Goal: Task Accomplishment & Management: Use online tool/utility

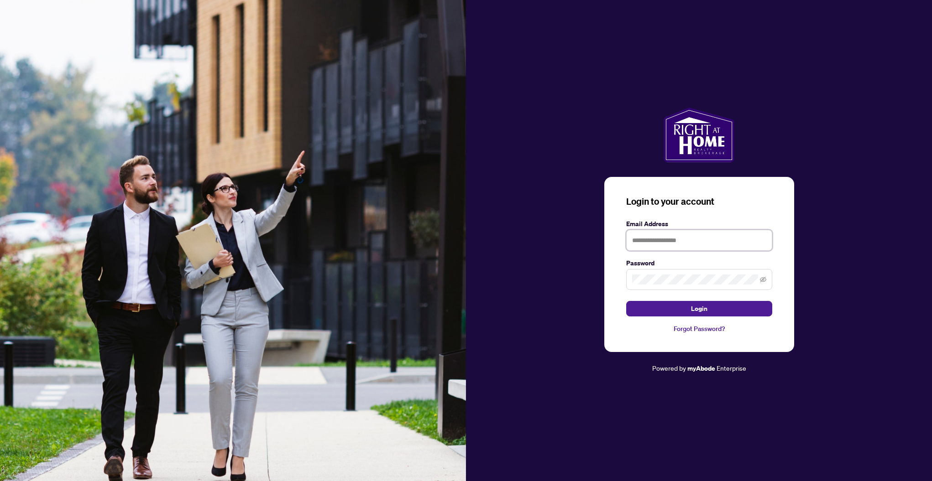
type input "**********"
click at [724, 308] on button "Login" at bounding box center [699, 309] width 146 height 16
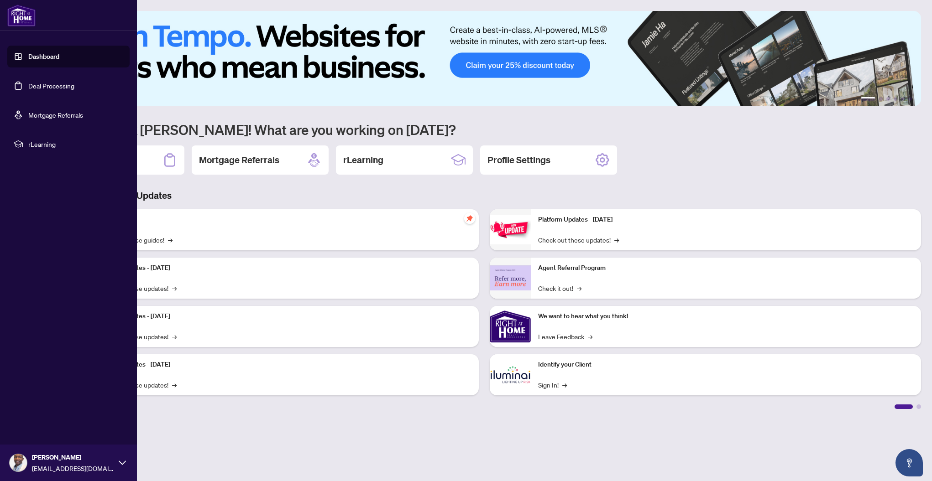
click at [56, 84] on link "Deal Processing" at bounding box center [51, 86] width 46 height 8
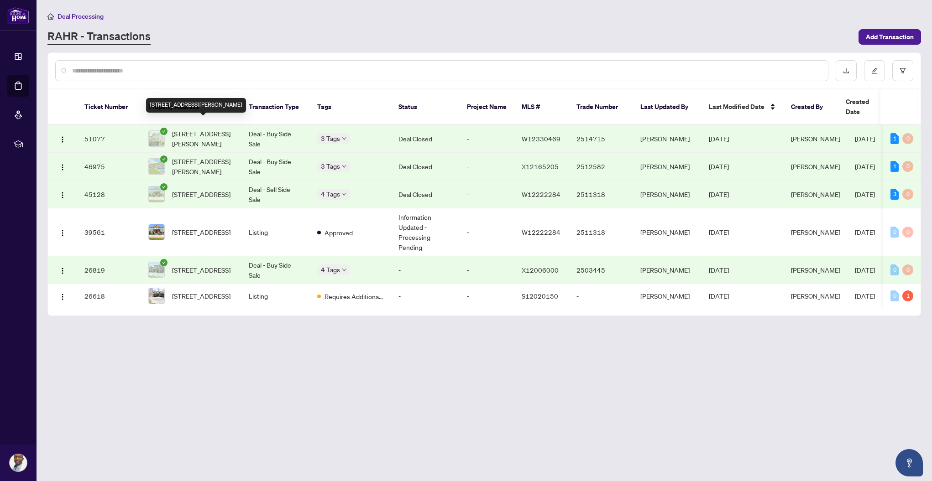
click at [184, 129] on span "[STREET_ADDRESS][PERSON_NAME]" at bounding box center [203, 139] width 62 height 20
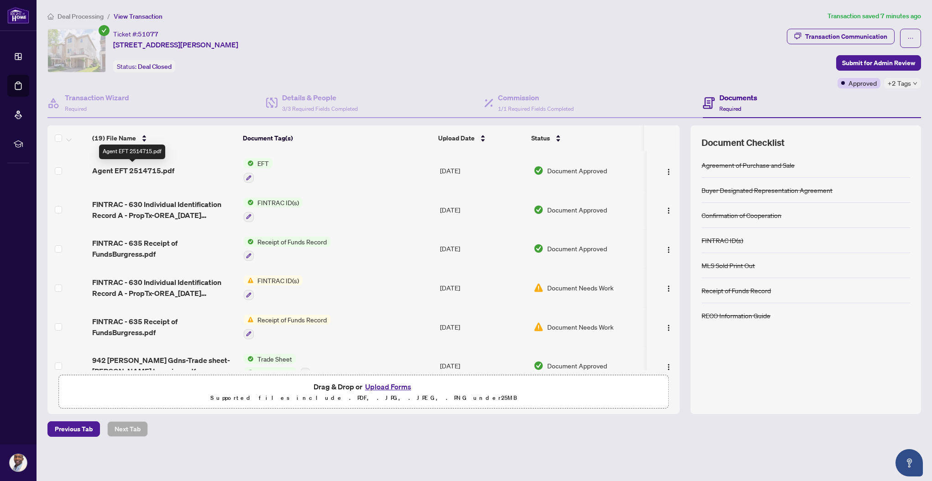
click at [153, 167] on span "Agent EFT 2514715.pdf" at bounding box center [133, 170] width 82 height 11
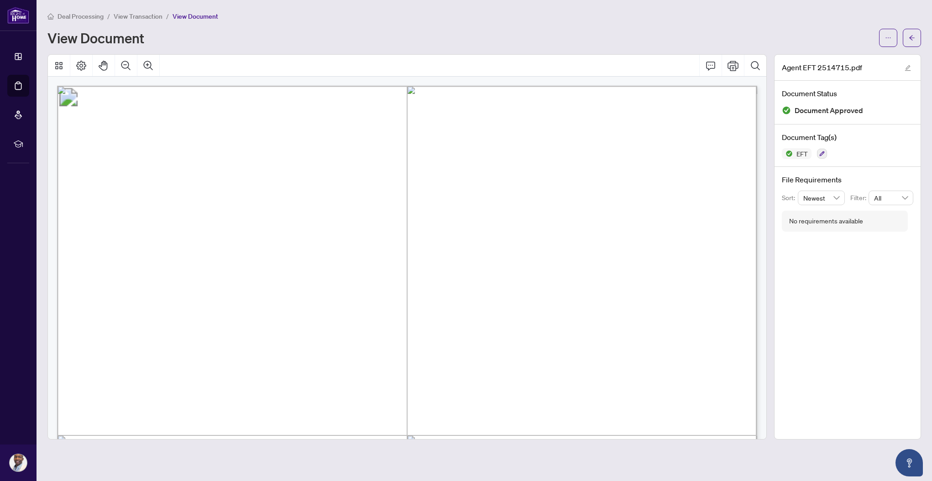
drag, startPoint x: 637, startPoint y: 244, endPoint x: 683, endPoint y: 246, distance: 46.1
click at [398, 459] on main "Deal Processing / View Transaction / View Document View Document Agent EFT 2514…" at bounding box center [484, 240] width 895 height 481
